Goal: Task Accomplishment & Management: Complete application form

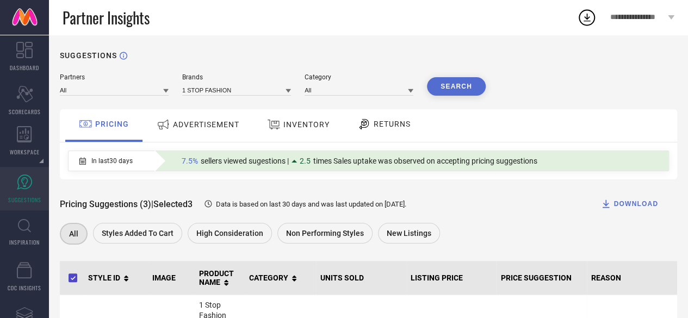
click at [645, 16] on span "**********" at bounding box center [637, 17] width 55 height 9
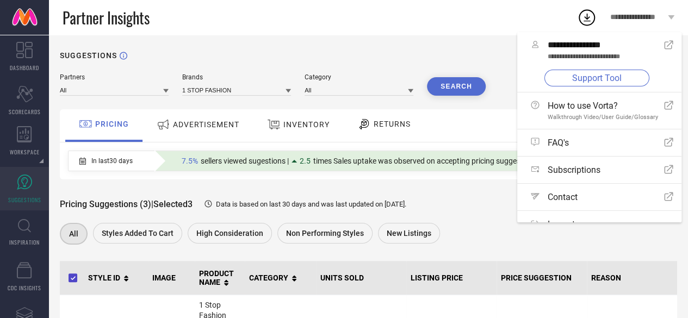
click at [598, 74] on link "Support Tool" at bounding box center [596, 78] width 105 height 17
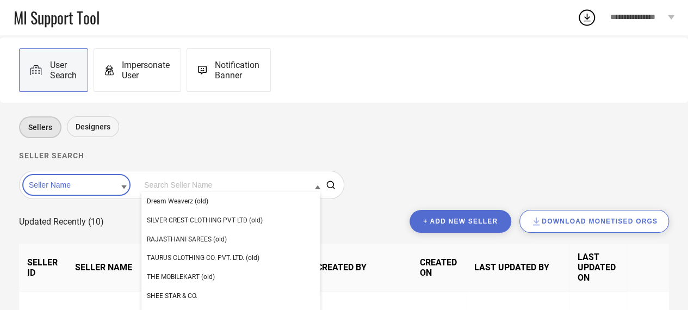
click at [232, 192] on input at bounding box center [230, 185] width 179 height 14
paste input "GARDEN SILK MILLS PRIVATE LIMITED"
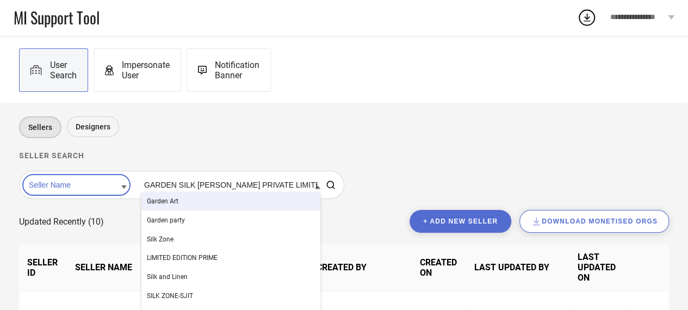
type input "GARDEN SILK MILLS PRIVATE LIMITED"
click at [499, 225] on button "+ Add new seller" at bounding box center [460, 221] width 102 height 23
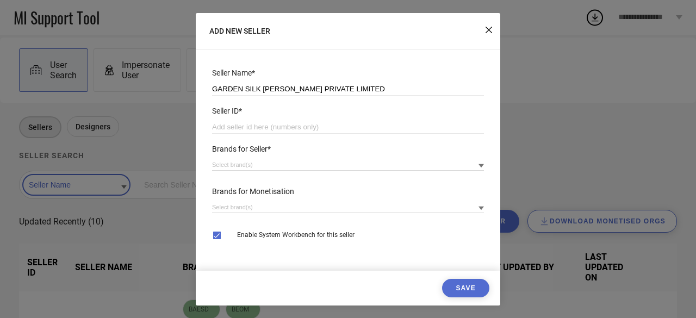
type input "GARDEN SILK MILLS PRIVATE LIMITED"
click at [232, 127] on input "number" at bounding box center [348, 127] width 272 height 13
paste input "33076"
type input "33076"
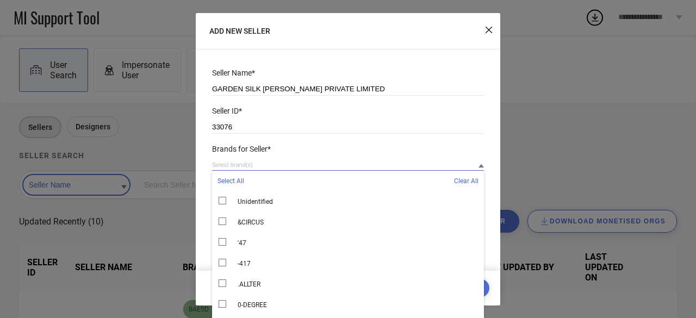
click at [301, 164] on input at bounding box center [348, 164] width 272 height 11
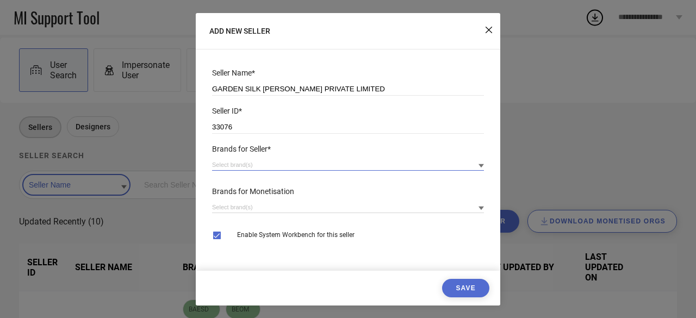
click at [301, 164] on input at bounding box center [348, 164] width 272 height 11
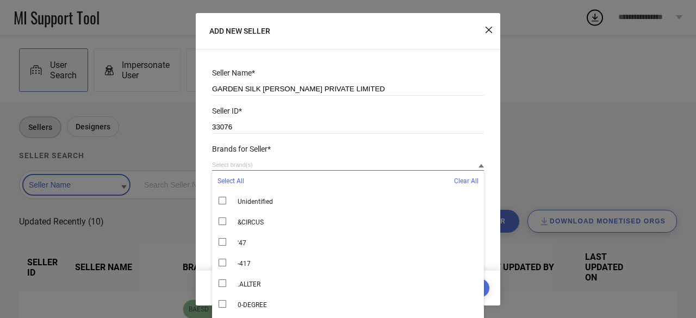
paste input "Garden Vareli"
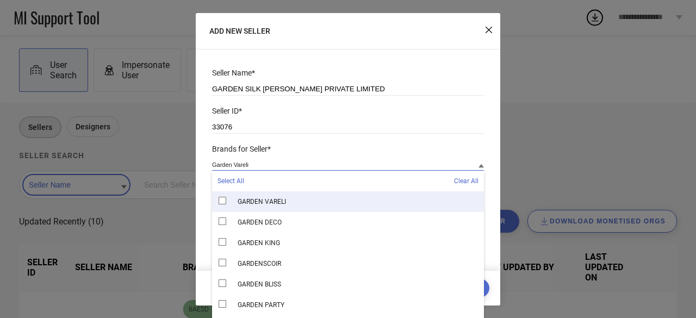
type input "Garden Vareli"
click at [222, 201] on div "GARDEN VARELI" at bounding box center [348, 201] width 272 height 21
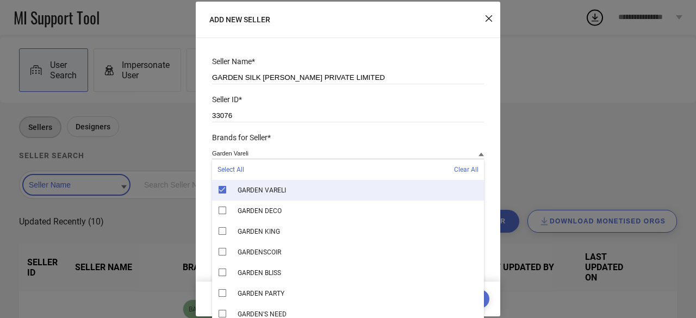
click at [536, 159] on div "ADD NEW SELLER Seller Name* GARDEN SILK MILLS PRIVATE LIMITED Seller ID* 33076 …" at bounding box center [348, 159] width 696 height 318
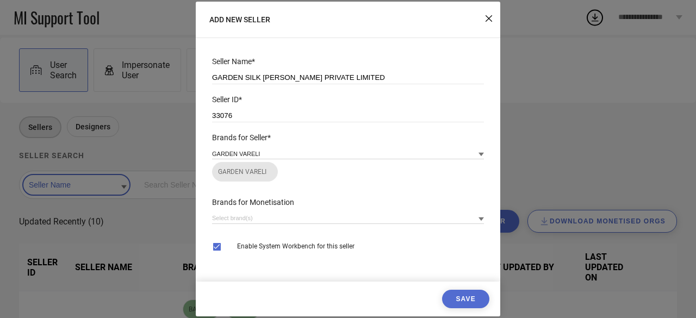
click at [476, 300] on button "Save" at bounding box center [465, 299] width 47 height 18
